Goal: Information Seeking & Learning: Learn about a topic

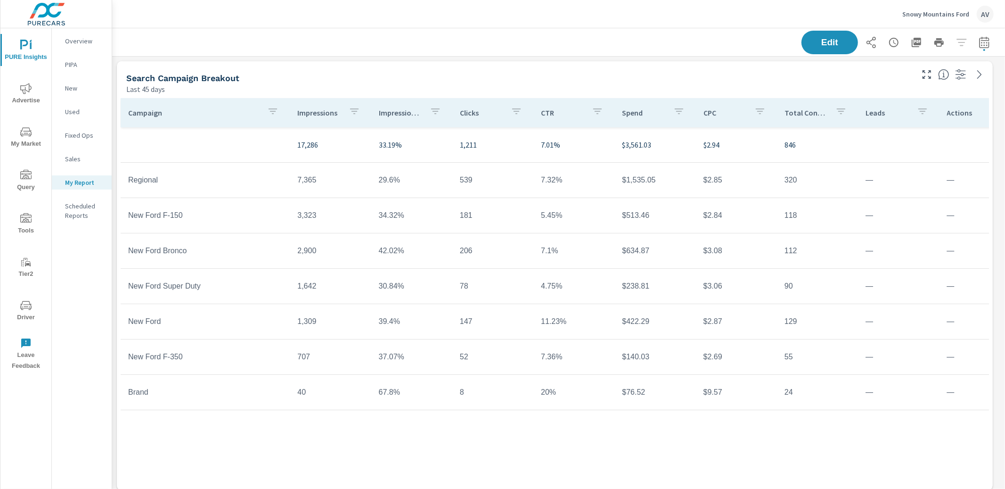
scroll to position [1430, 902]
click at [740, 85] on div "Last 45 days" at bounding box center [518, 88] width 785 height 11
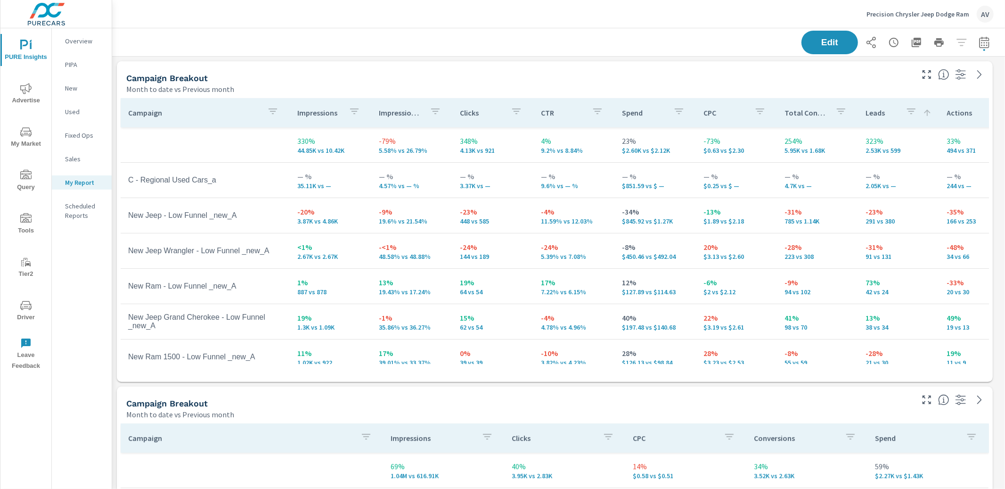
scroll to position [997, 902]
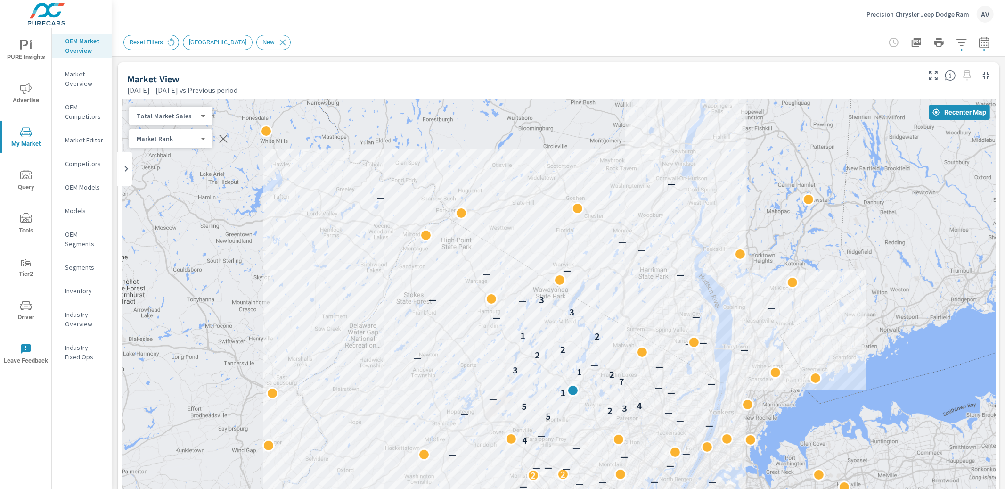
scroll to position [0, 0]
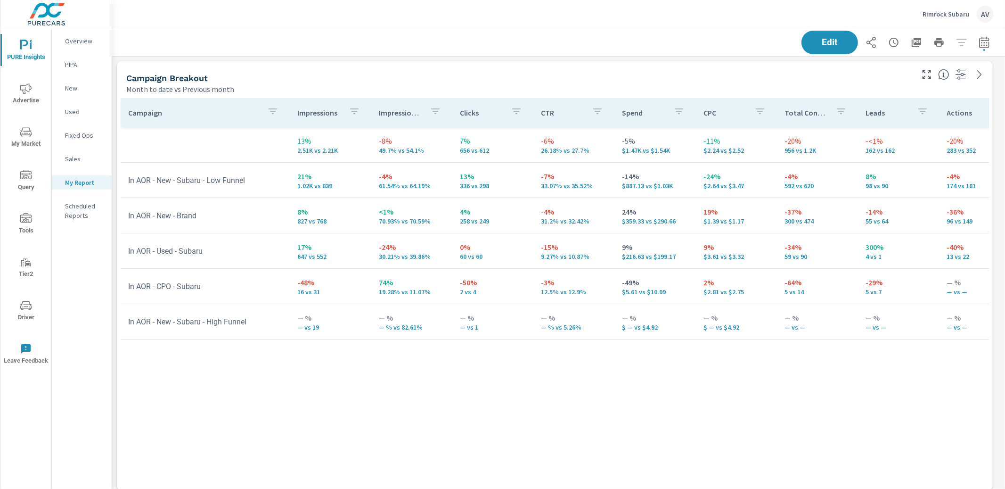
scroll to position [1538, 902]
click at [22, 131] on icon "nav menu" at bounding box center [25, 131] width 11 height 11
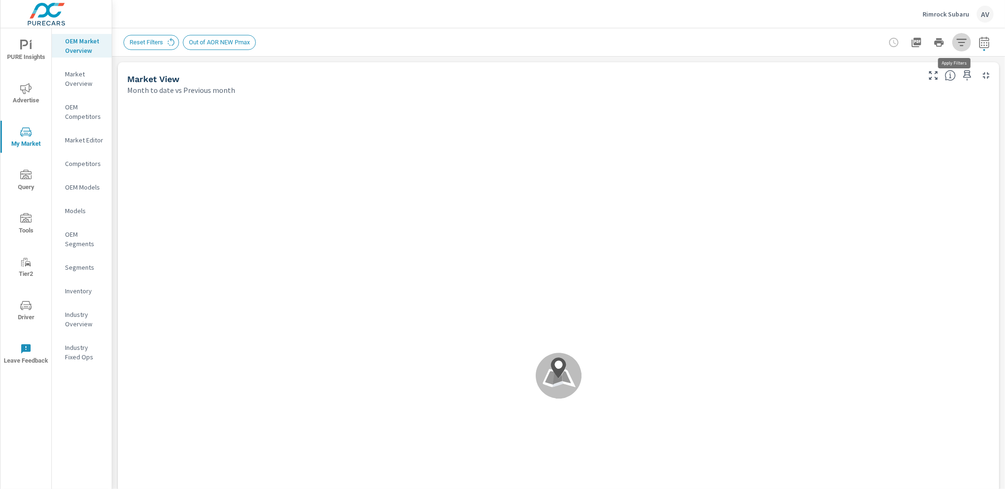
click at [961, 40] on button "button" at bounding box center [961, 42] width 19 height 19
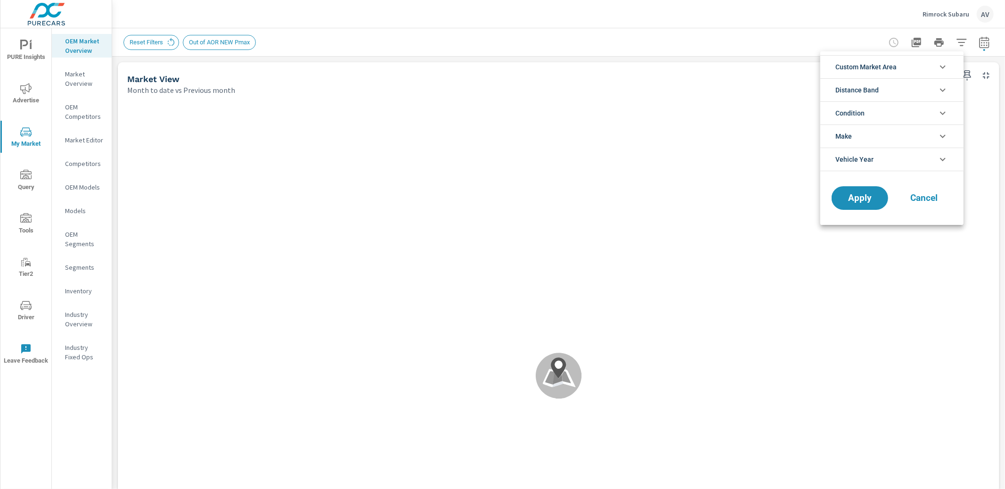
scroll to position [21, 0]
click at [895, 67] on span "Custom Market Area" at bounding box center [865, 67] width 61 height 23
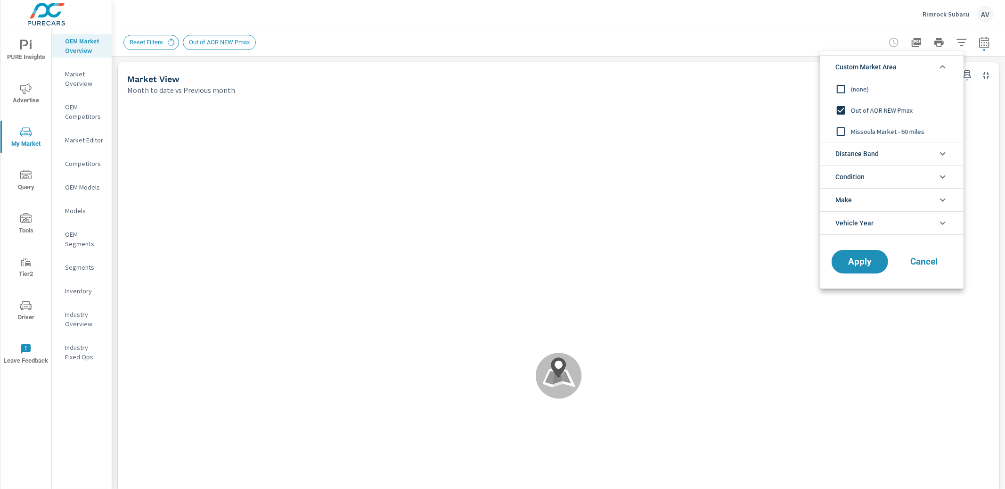
scroll to position [0, 0]
click at [846, 87] on input "filter options" at bounding box center [841, 89] width 20 height 20
click at [870, 260] on span "Apply" at bounding box center [860, 261] width 39 height 9
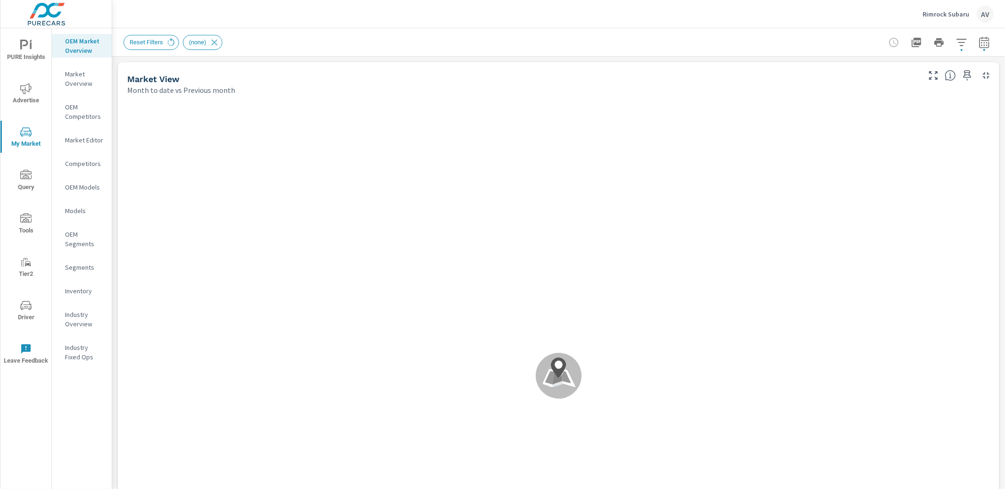
scroll to position [0, 0]
click at [981, 45] on icon "button" at bounding box center [984, 44] width 6 height 4
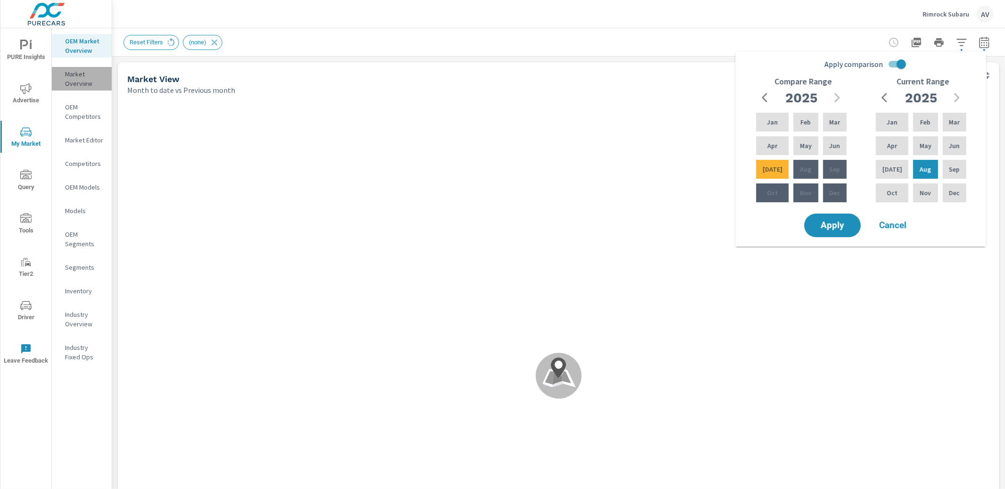
click at [80, 79] on p "Market Overview" at bounding box center [84, 78] width 39 height 19
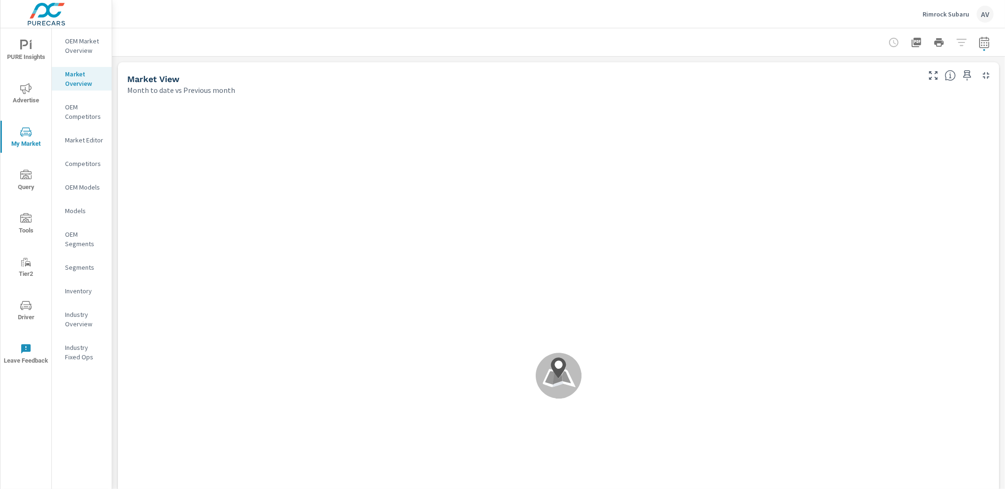
click at [957, 43] on div at bounding box center [938, 42] width 109 height 19
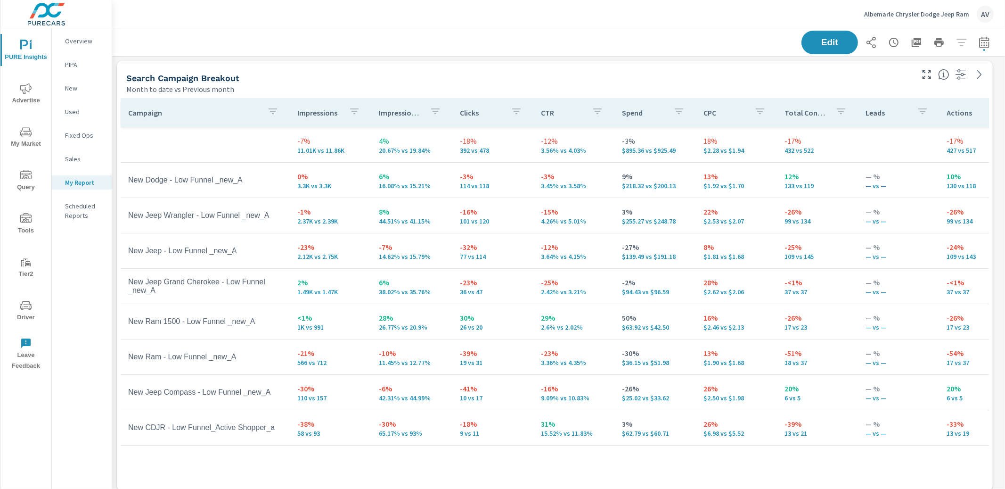
scroll to position [1213, 902]
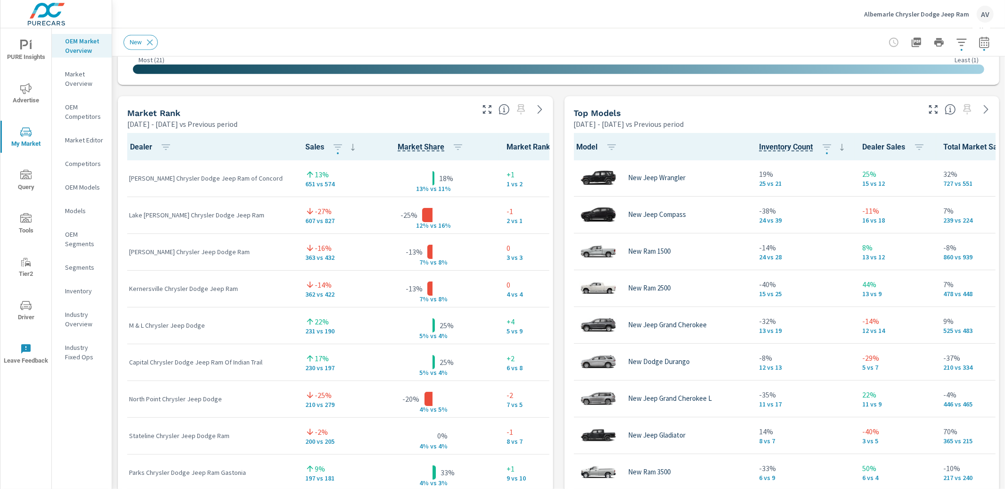
scroll to position [0, 0]
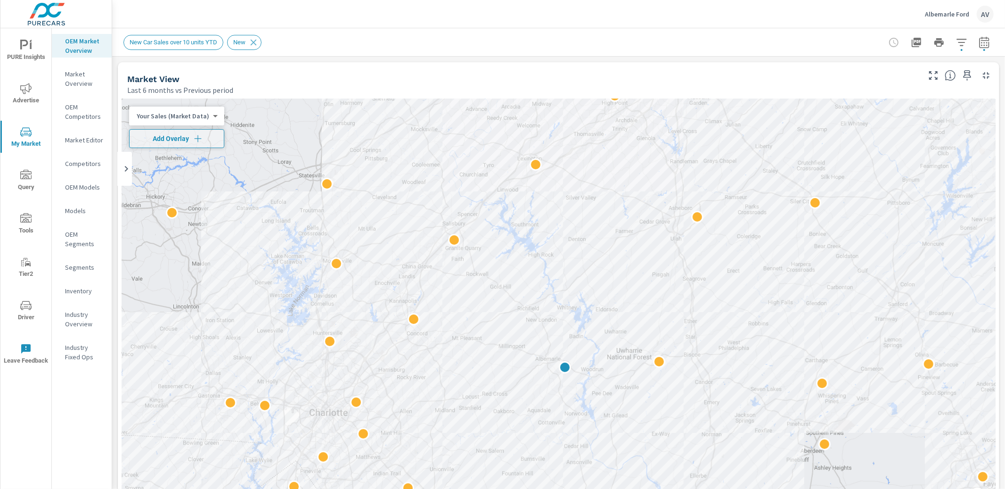
scroll to position [0, 0]
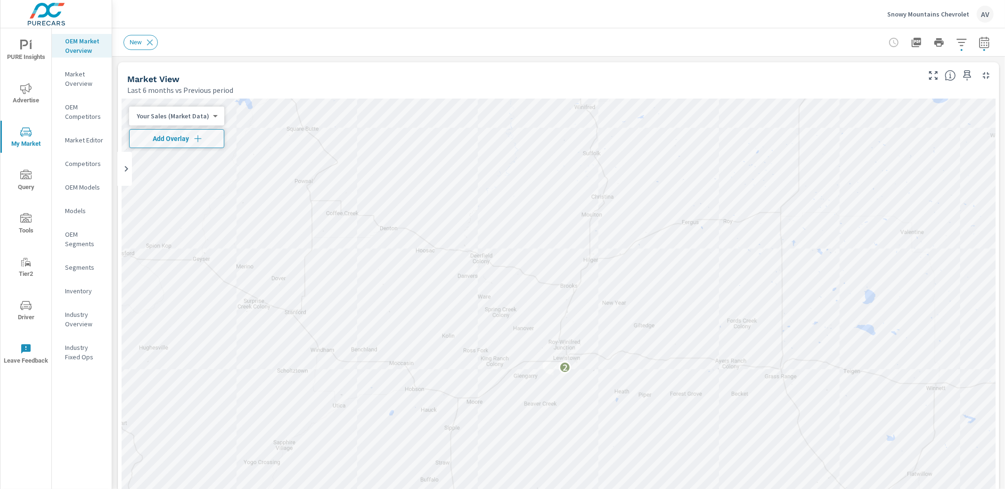
scroll to position [0, 0]
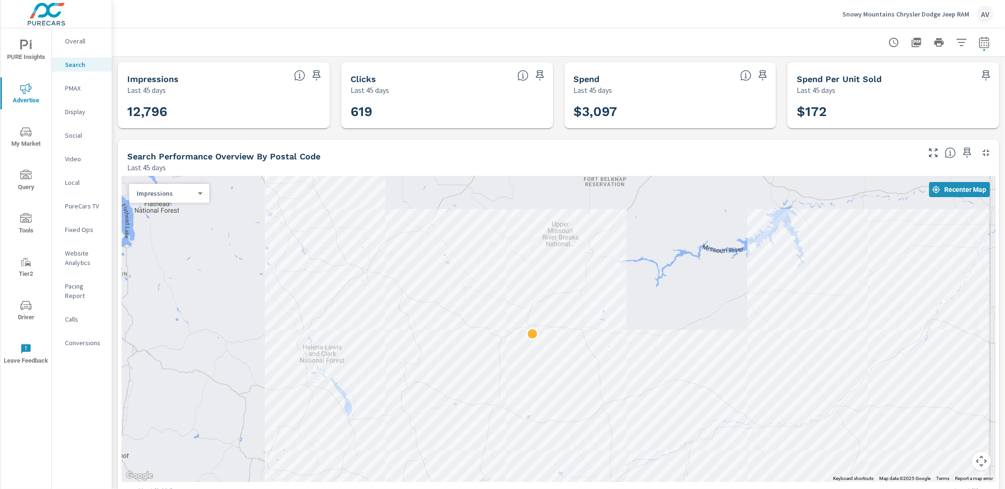
scroll to position [288, 0]
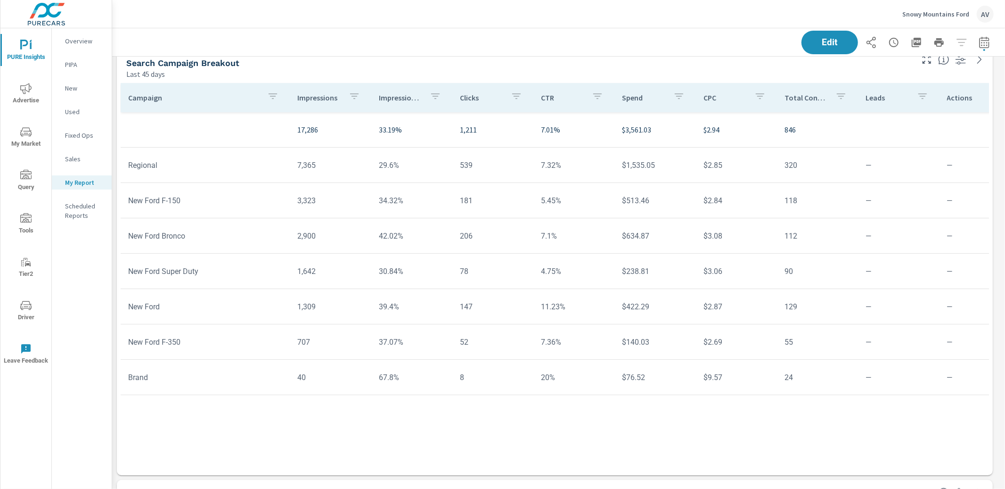
scroll to position [1430, 902]
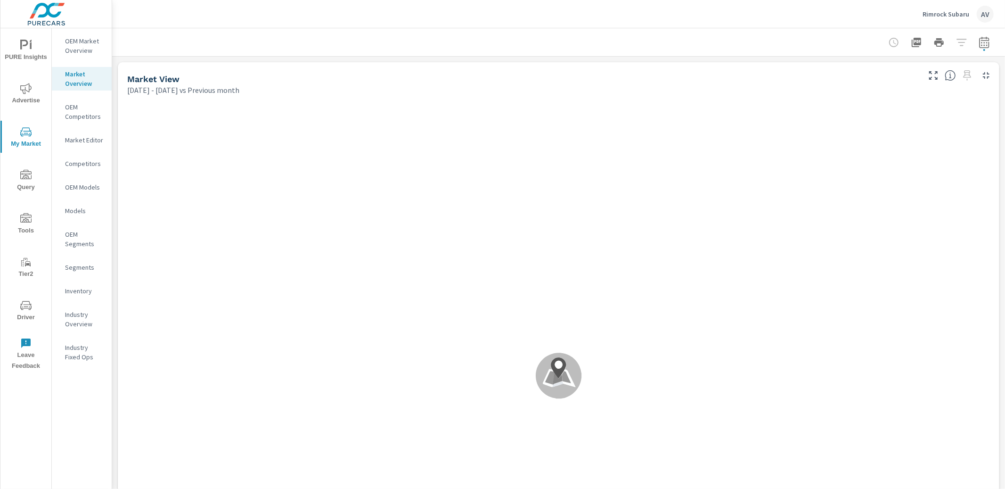
scroll to position [331, 0]
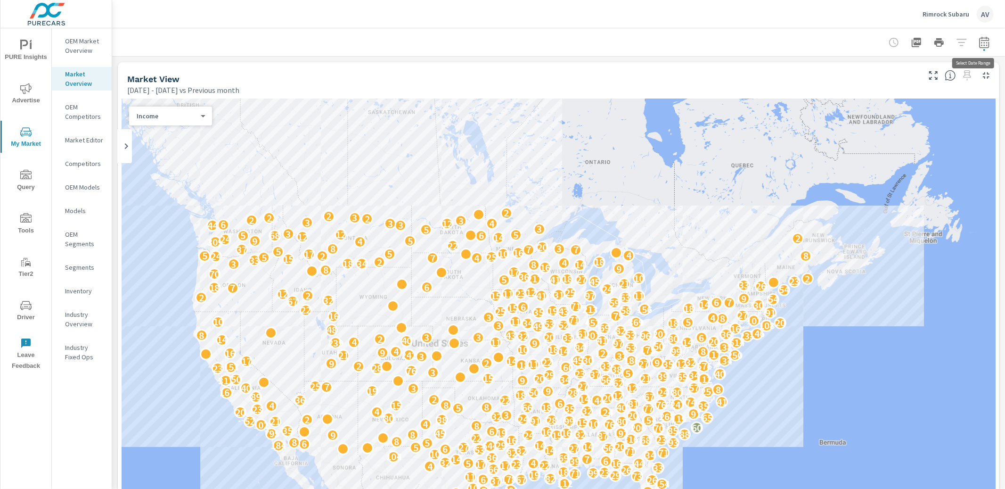
click at [205, 119] on div "Income 2 ​" at bounding box center [170, 115] width 83 height 19
click at [197, 115] on div "Income" at bounding box center [166, 116] width 75 height 9
click at [956, 44] on div "Sales Population Income" at bounding box center [502, 244] width 1005 height 489
click at [982, 45] on div "Sales Population Income" at bounding box center [502, 244] width 1005 height 489
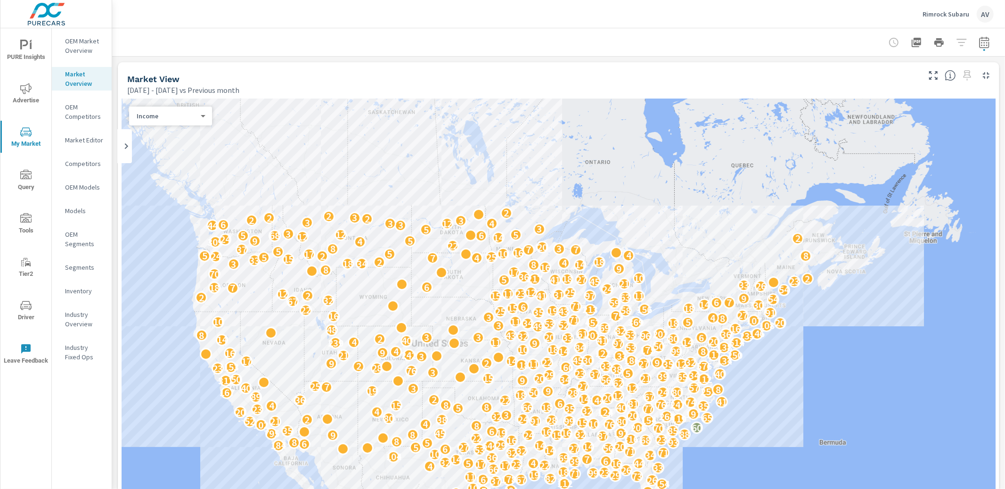
click at [978, 47] on div "Sales Population Income" at bounding box center [502, 244] width 1005 height 489
click at [975, 44] on div "Sales Population Income" at bounding box center [502, 244] width 1005 height 489
click at [594, 98] on div "Sales Population Income" at bounding box center [502, 244] width 1005 height 489
click at [174, 118] on body "PURE Insights Advertise My Market Query Tools Tier2 Driver Leave Feedback OEM M…" at bounding box center [502, 244] width 1005 height 489
click at [170, 101] on li "Population" at bounding box center [166, 100] width 75 height 15
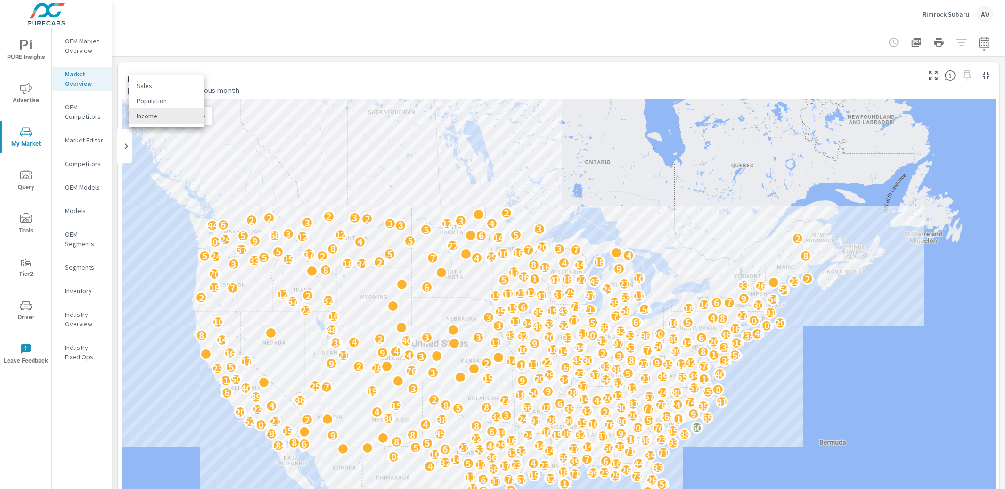
click at [152, 100] on div "6 3 351 78 104 3 117 185 27 66 98 45 258 267 27 12 45 258 401 10 154 112 37 26 …" at bounding box center [559, 361] width 874 height 524
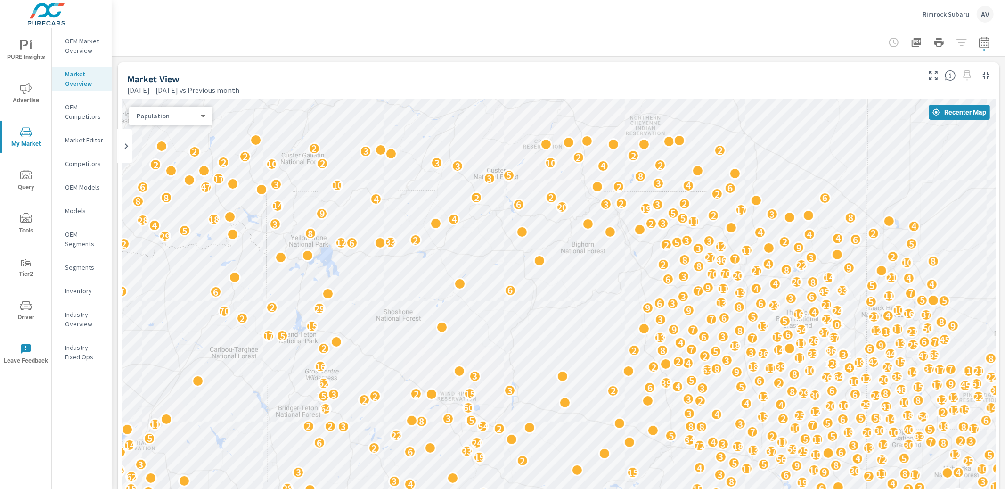
drag, startPoint x: 495, startPoint y: 253, endPoint x: 492, endPoint y: 257, distance: 5.4
click at [507, 368] on div "3 152 31 199 48 59 2 86 41 4 37 51 13 14 2 11 67 16 28 18 63 247 48 4 178 16 8 …" at bounding box center [559, 361] width 874 height 524
click at [518, 355] on div "3 152 31 199 48 59 2 86 41 4 37 51 13 14 2 11 67 16 28 18 63 247 48 4 178 16 8 …" at bounding box center [559, 361] width 874 height 524
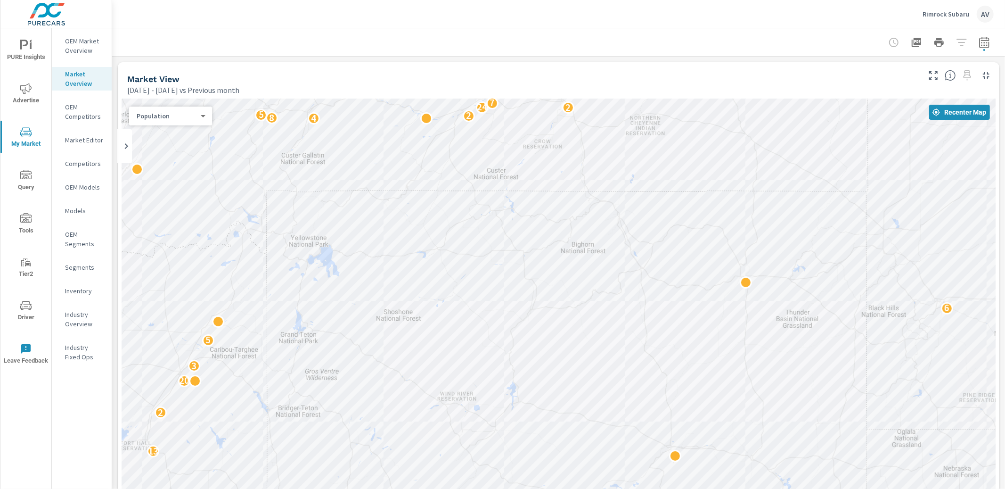
click at [500, 384] on div "2 18 4 2 2 2 34 5 19 18 4 2 2 5 8 57 2 35 3 38 14 21 22 2 9 2 3 11 3 12 16 11 3…" at bounding box center [559, 361] width 874 height 524
click at [557, 362] on div "2 18 4 2 2 2 34 5 19 18 4 2 2 5 8 57 2 35 3 38 14 21 22 2 9 2 3 11 3 12 16 11 3…" at bounding box center [559, 361] width 874 height 524
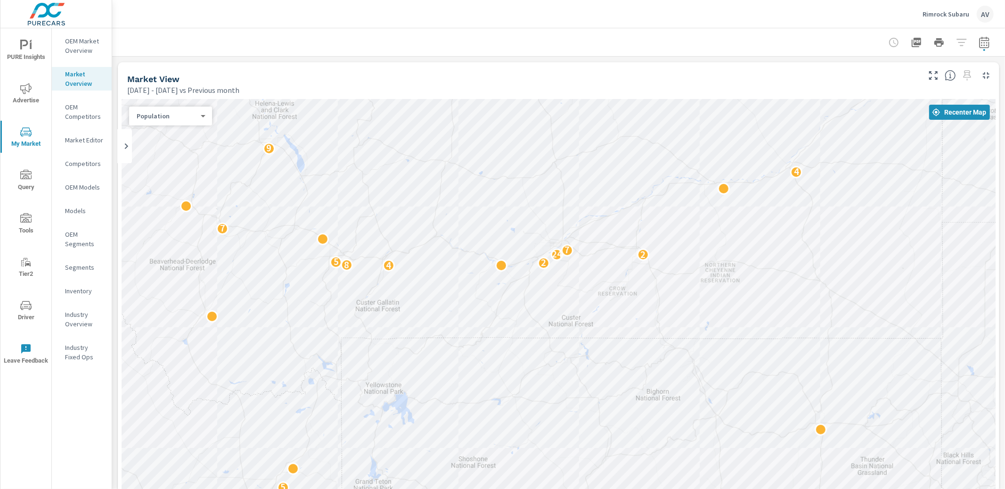
drag, startPoint x: 586, startPoint y: 284, endPoint x: 574, endPoint y: 328, distance: 45.4
click at [575, 329] on div "14 18 4 2 2 5 8 57 2 35 3 38 14 21 22 2 9 2 3 11 3 12 16 11 33 2 13 8 13 2 18 3…" at bounding box center [559, 361] width 874 height 524
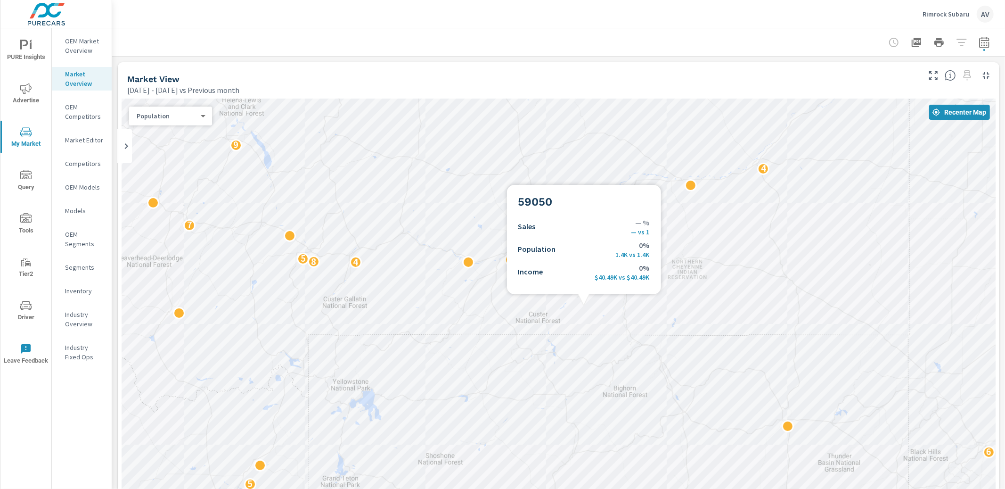
click at [436, 202] on div "2 2 5 8 57 2 35 3 38 14 21 22 2 9 2 3 11 3 12 16 11 33 2 13 8 13 2 18 3 15 2 4 …" at bounding box center [559, 361] width 874 height 524
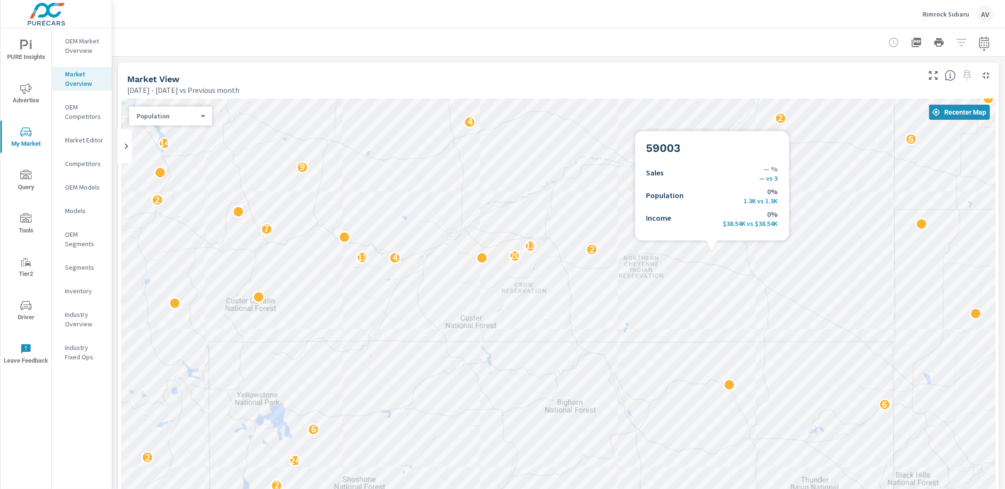
click at [581, 265] on div "54 10 44 170 2 143 4 4 3 6 4 29 50 5 57 11 3 4 2 5 7 2 2 2 3 8 22 11 39 6 3 39 …" at bounding box center [559, 361] width 874 height 524
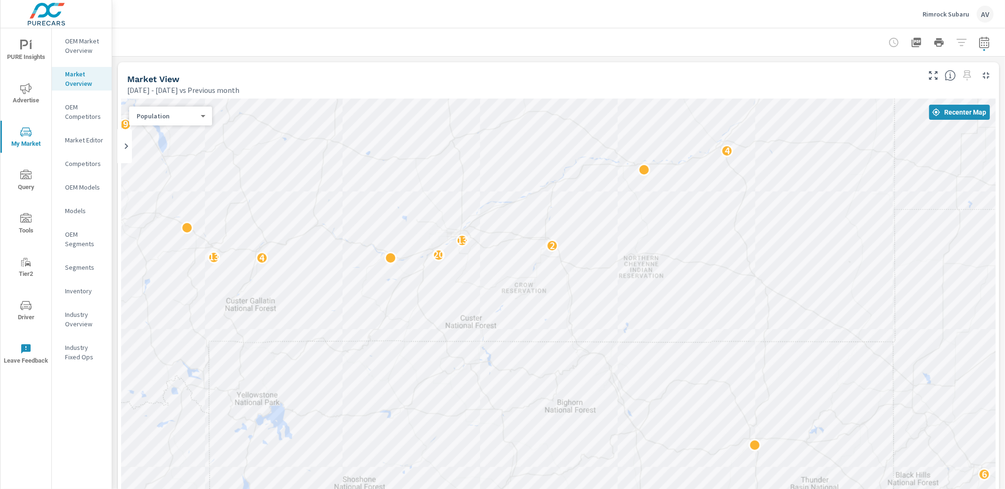
drag, startPoint x: 555, startPoint y: 224, endPoint x: 600, endPoint y: 260, distance: 57.7
click at [601, 263] on div "54 10 44 170 2 143 4 4 3 6 4 29 50 5 57 11 3 4 2 5 7 2 2 2 3 8 22 11 39 6 3 39 …" at bounding box center [559, 361] width 874 height 524
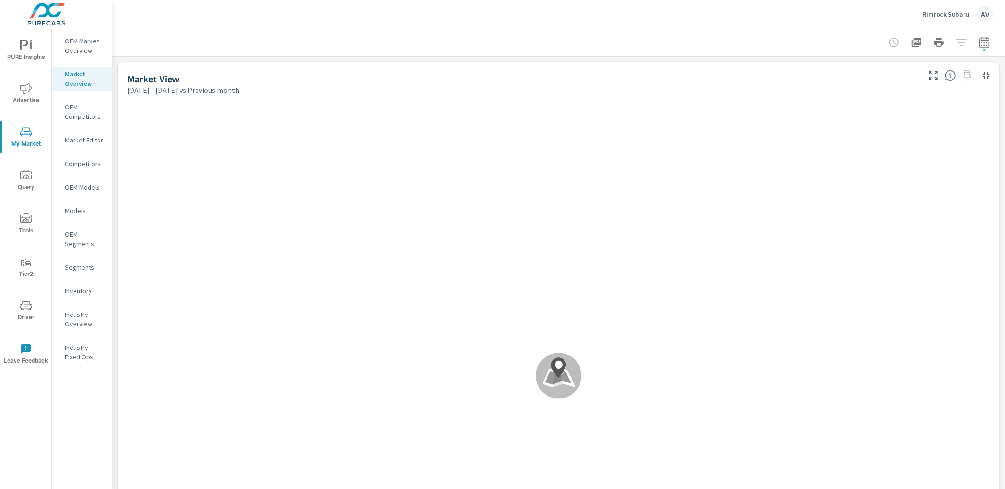
drag, startPoint x: 552, startPoint y: 327, endPoint x: 565, endPoint y: 347, distance: 24.2
click at [0, 0] on div "2 5 8 57 2 35 3 38 14 21 22 2 9 2 3 11 3 12 16 11 33 2 13 8 13 2 18 3 15 2 4 30…" at bounding box center [0, 0] width 0 height 0
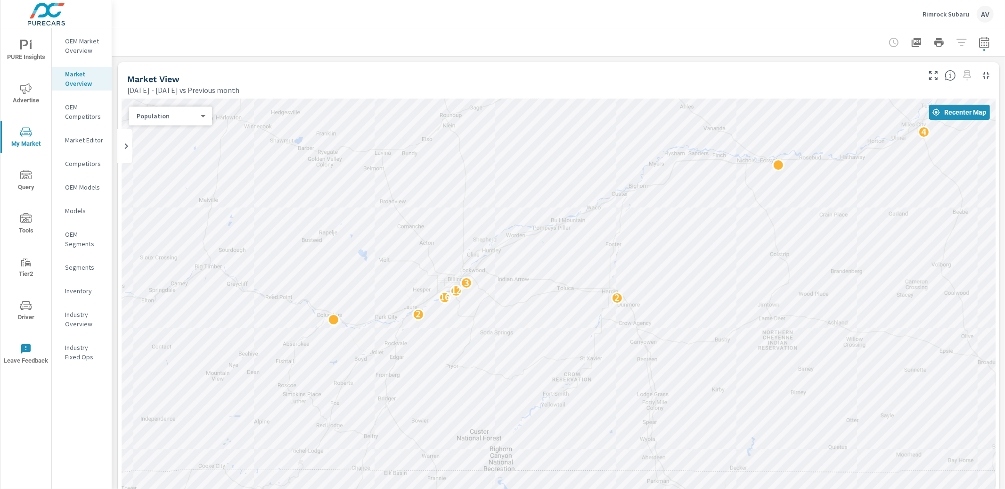
drag, startPoint x: 529, startPoint y: 300, endPoint x: 565, endPoint y: 330, distance: 47.2
click at [565, 330] on div "7 8 6 2 5 4 5 2 2 2 2 16 3 12 3 4 7 2 4 2 7 3 3 3 4 2 3" at bounding box center [559, 361] width 874 height 524
click at [442, 213] on div "7 8 6 2 5 4 5 2 2 2 2 16 3 12 3 4 7 2 4 2 7 3 3 3 4 2 3" at bounding box center [559, 361] width 874 height 524
click at [83, 46] on p "OEM Market Overview" at bounding box center [84, 45] width 39 height 19
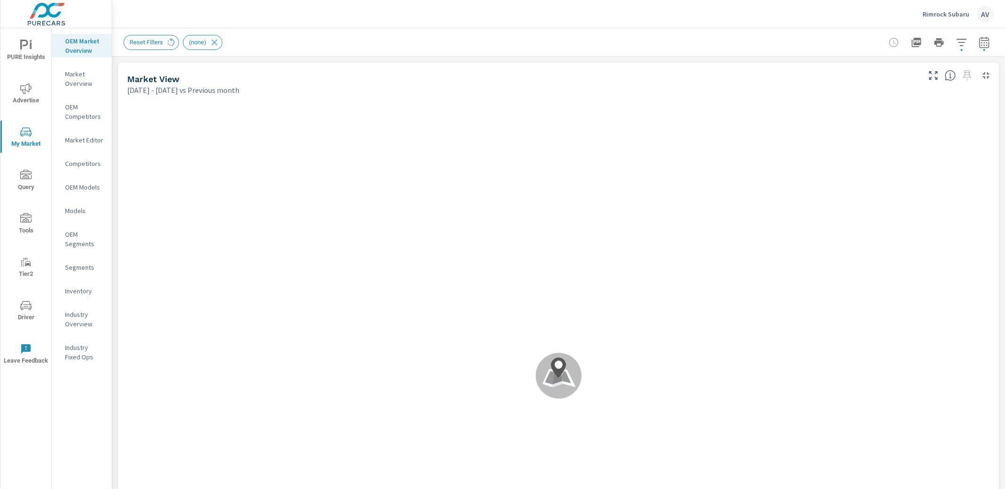
scroll to position [0, 0]
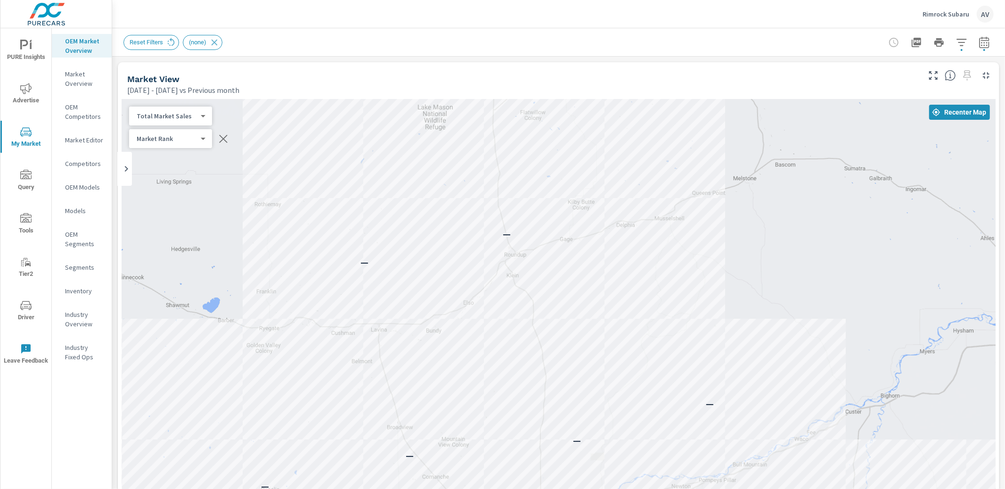
drag, startPoint x: 523, startPoint y: 251, endPoint x: 464, endPoint y: 476, distance: 233.1
click at [465, 478] on div "— — — — — — — — — — — — — 2 — — 2 7 10 — 7 7 — — — — — — — — — — — — — — — —" at bounding box center [559, 361] width 874 height 524
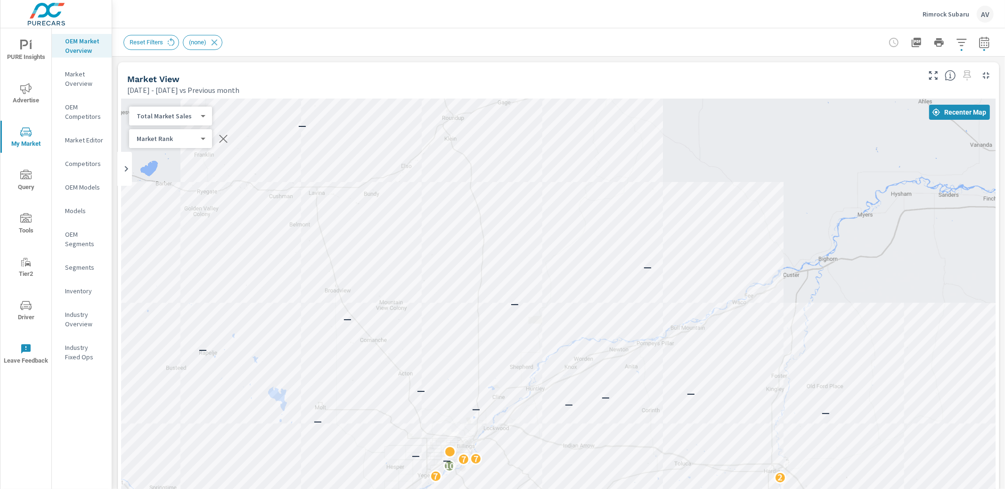
drag, startPoint x: 486, startPoint y: 379, endPoint x: 407, endPoint y: 233, distance: 165.9
click at [408, 234] on div "— — — — — — — — — — — — — 2 — — 2 7 10 — 7 7 — — — — — — — — — — — — — — — —" at bounding box center [559, 361] width 874 height 524
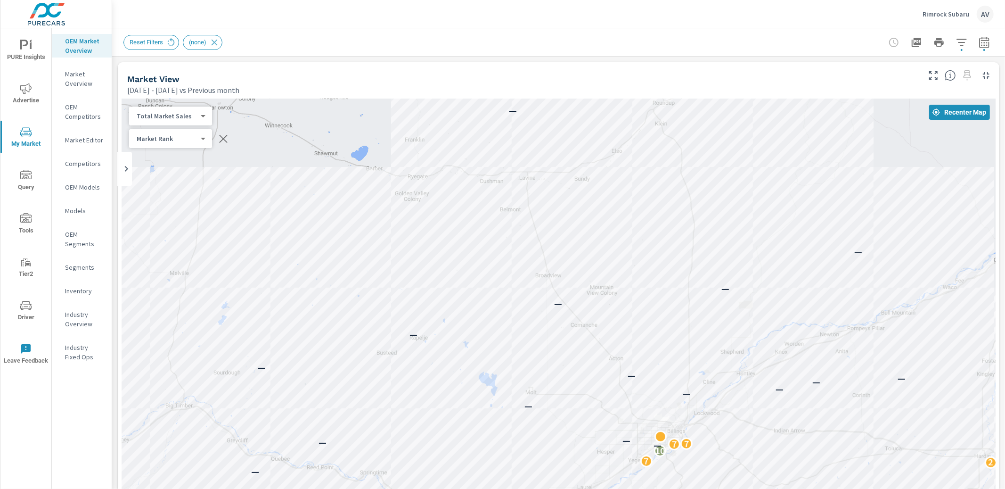
drag, startPoint x: 317, startPoint y: 239, endPoint x: 553, endPoint y: 243, distance: 236.1
click at [553, 243] on div "— — — — — — — — — — — — — 2 — — 2 7 10 — 7 7 — — — — — — — — — — — — — — — —" at bounding box center [559, 361] width 874 height 524
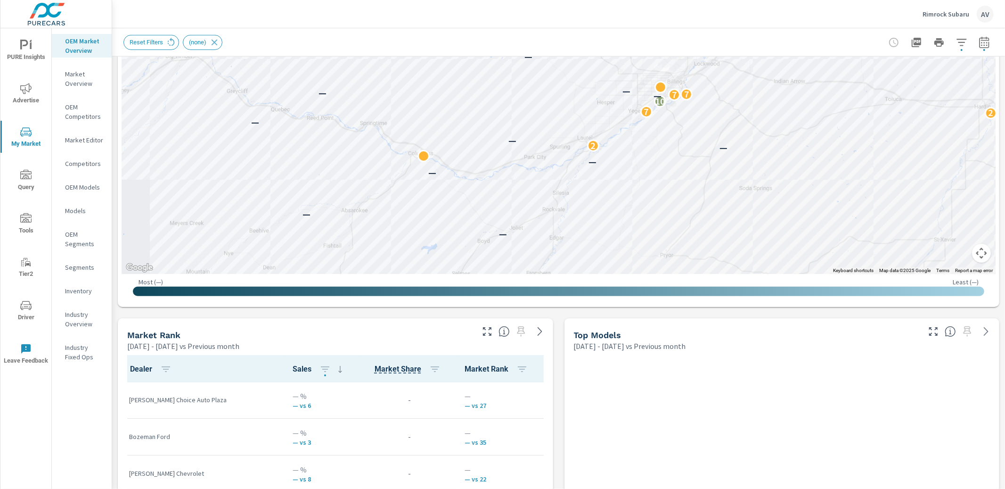
scroll to position [344, 0]
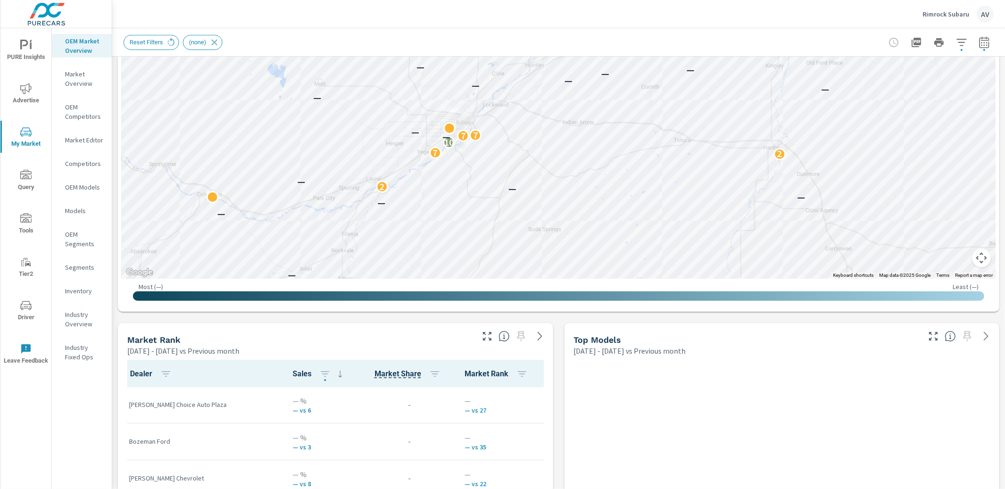
drag, startPoint x: 566, startPoint y: 231, endPoint x: 320, endPoint y: 276, distance: 249.9
click at [348, 276] on div "— — — — — — — — — — — — — 2 — — 2 7 10 — 7 7 — — — — — — — — — — — — — — — —" at bounding box center [800, 307] width 905 height 509
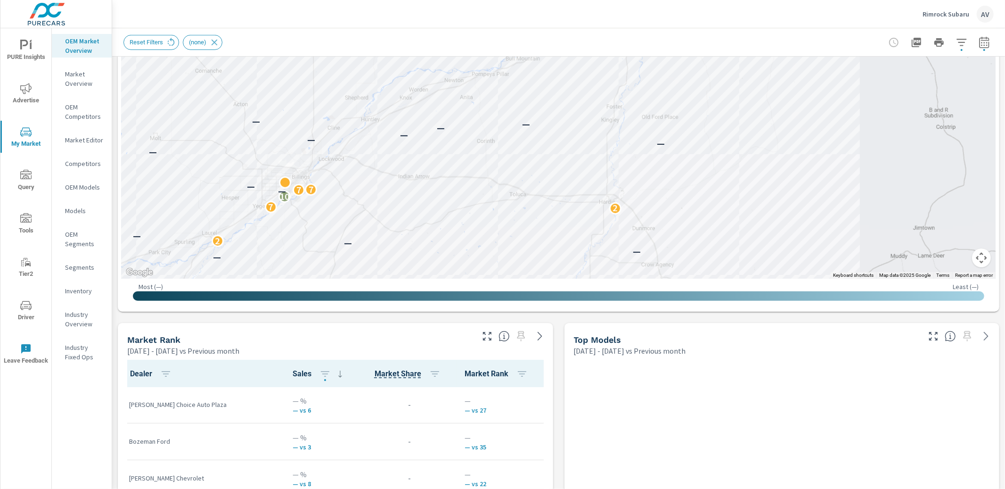
drag, startPoint x: 474, startPoint y: 182, endPoint x: 545, endPoint y: 260, distance: 105.7
click at [540, 258] on div "— — — — — — — — — — — — — 2 — — 2 7 10 — 7 7 — — — — — — — — — — — — — — 2 — —" at bounding box center [559, 17] width 874 height 524
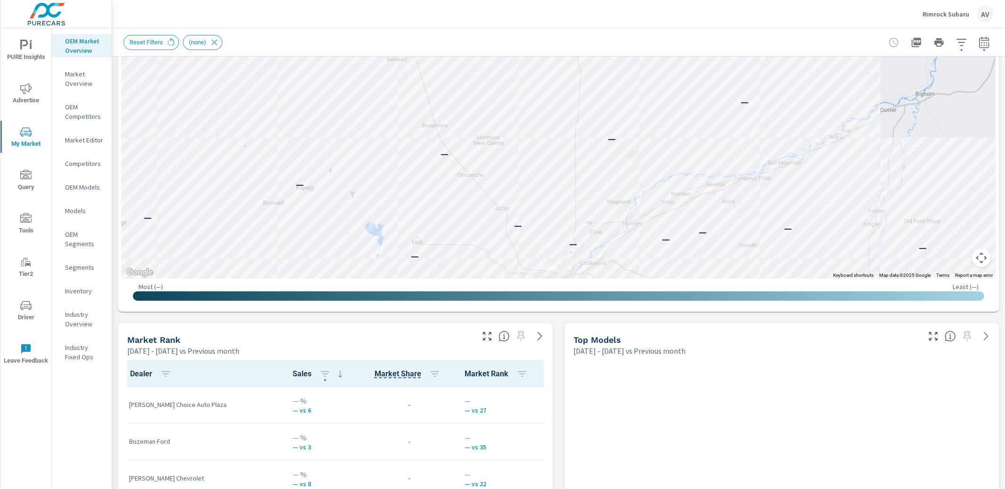
drag, startPoint x: 442, startPoint y: 208, endPoint x: 627, endPoint y: 231, distance: 186.1
click at [627, 231] on div "— — — — — — — — — — — — — 2 — — 2 7 10 — 7 7 — — — — — — — — — — — — — — — —" at bounding box center [559, 17] width 874 height 524
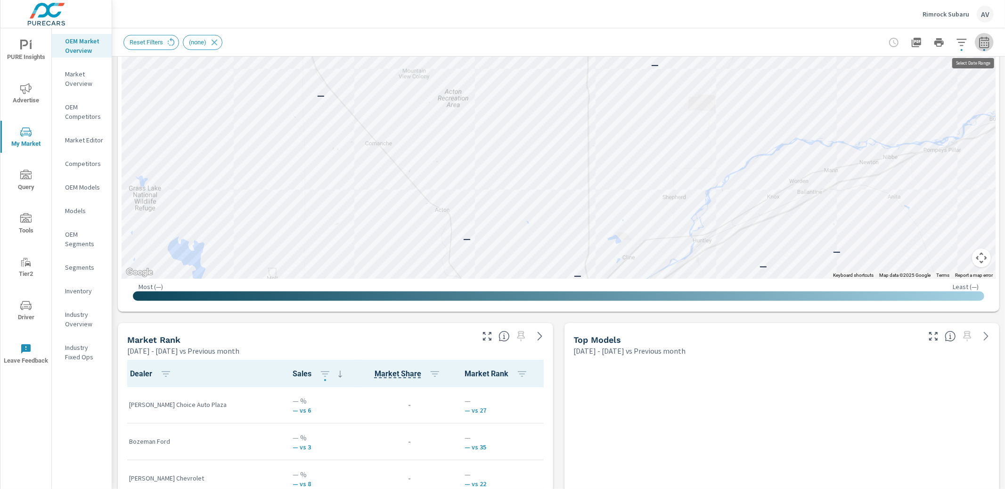
click at [979, 41] on icon "button" at bounding box center [984, 42] width 11 height 11
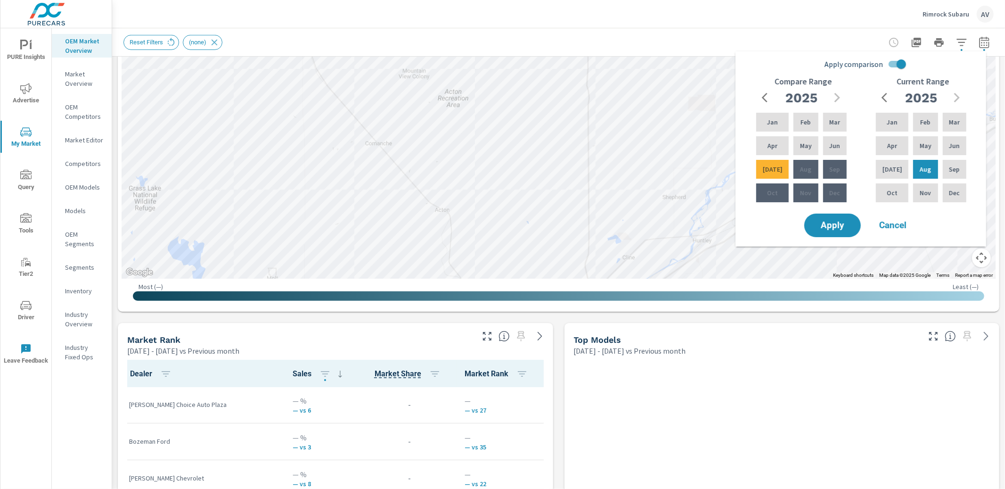
click at [853, 44] on div "Reset Filters (none)" at bounding box center [492, 42] width 738 height 15
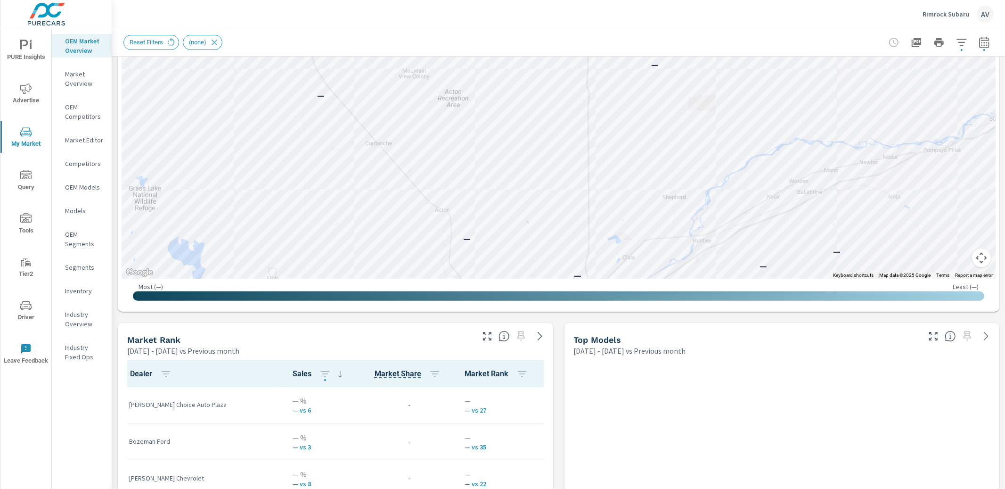
click at [26, 91] on icon "nav menu" at bounding box center [25, 88] width 11 height 11
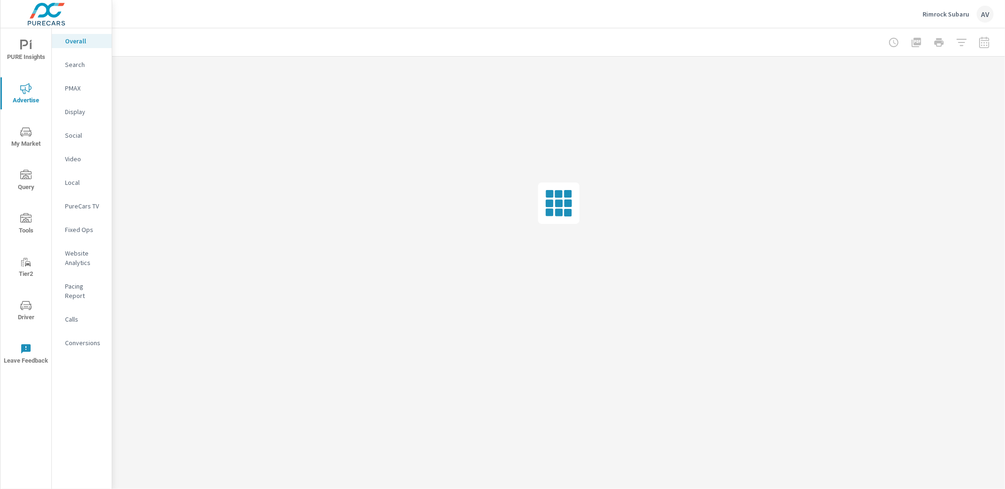
click at [77, 87] on p "PMAX" at bounding box center [84, 87] width 39 height 9
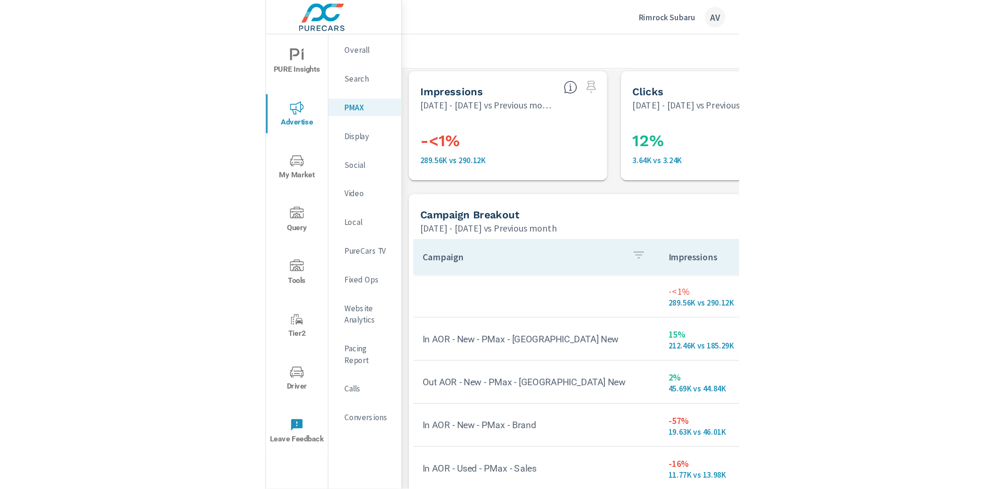
scroll to position [4, 0]
